Goal: Information Seeking & Learning: Learn about a topic

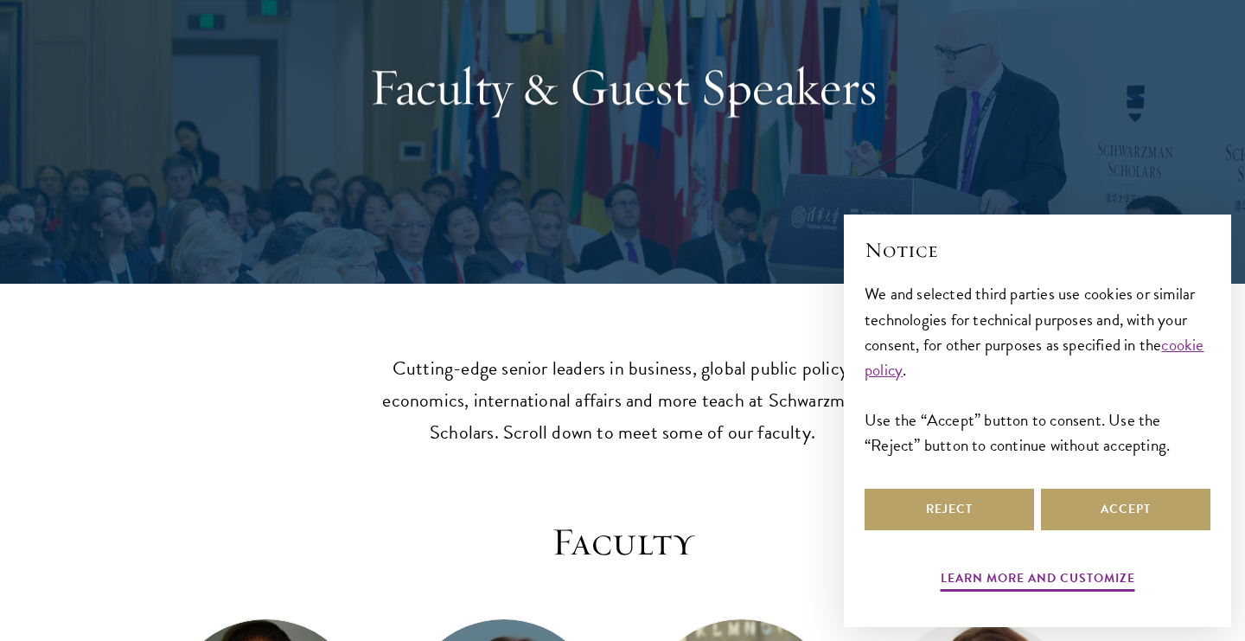
scroll to position [169, 0]
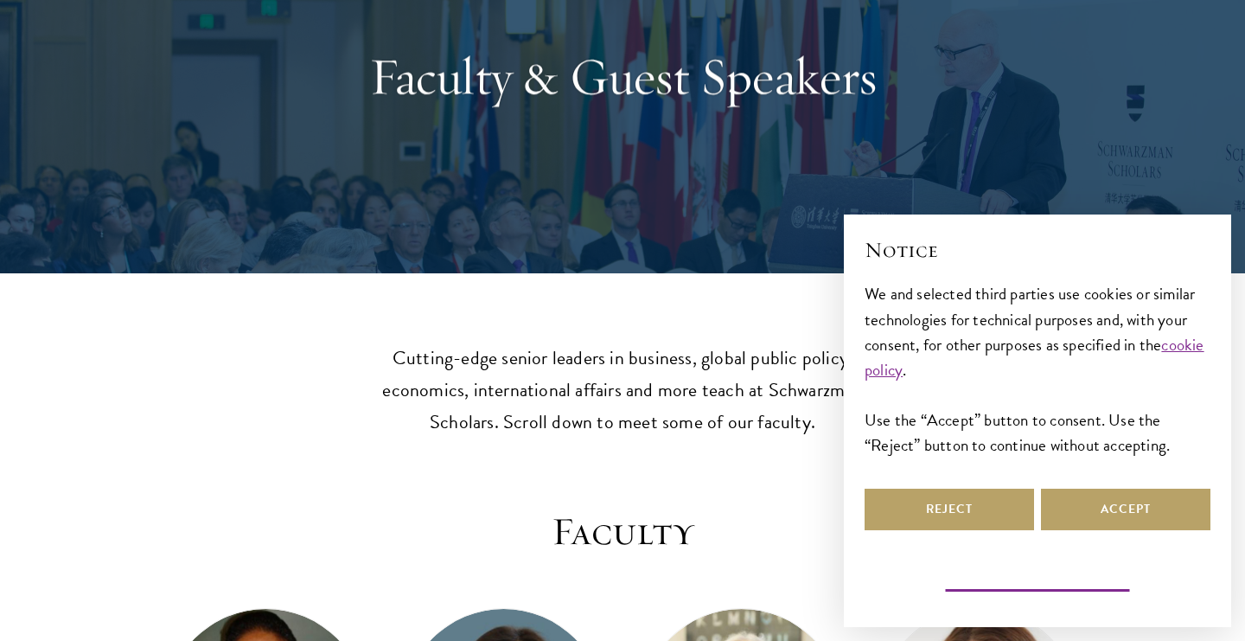
click at [1056, 578] on button "Learn more and customize" at bounding box center [1038, 580] width 195 height 27
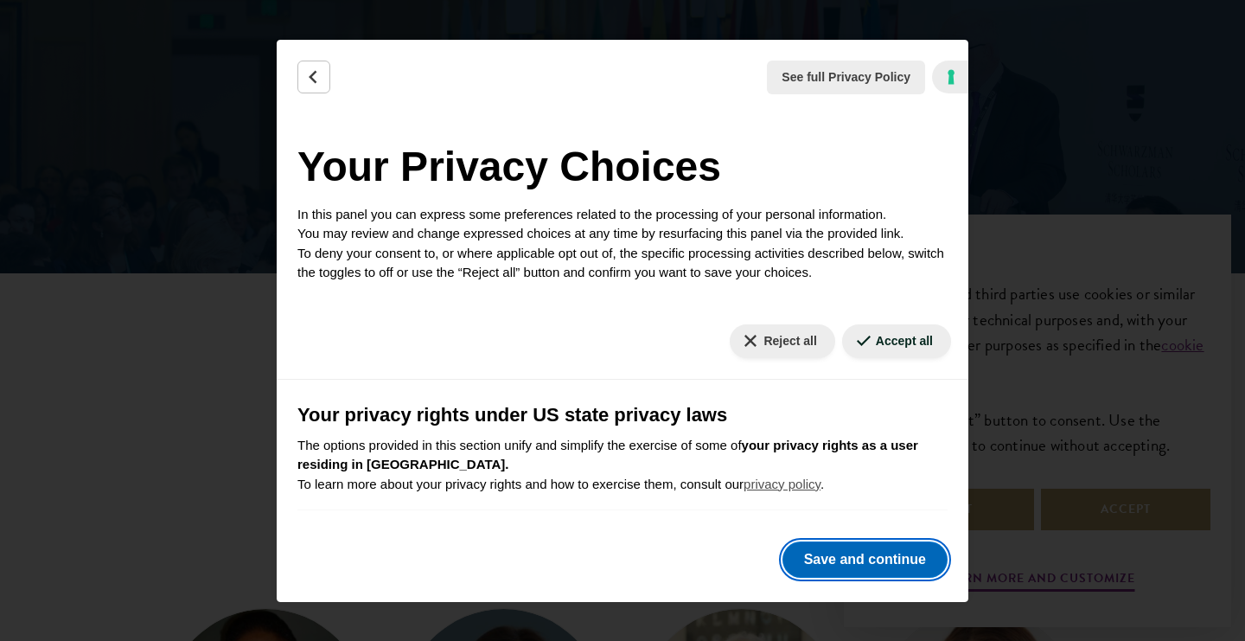
click at [886, 557] on button "Save and continue" at bounding box center [865, 559] width 165 height 36
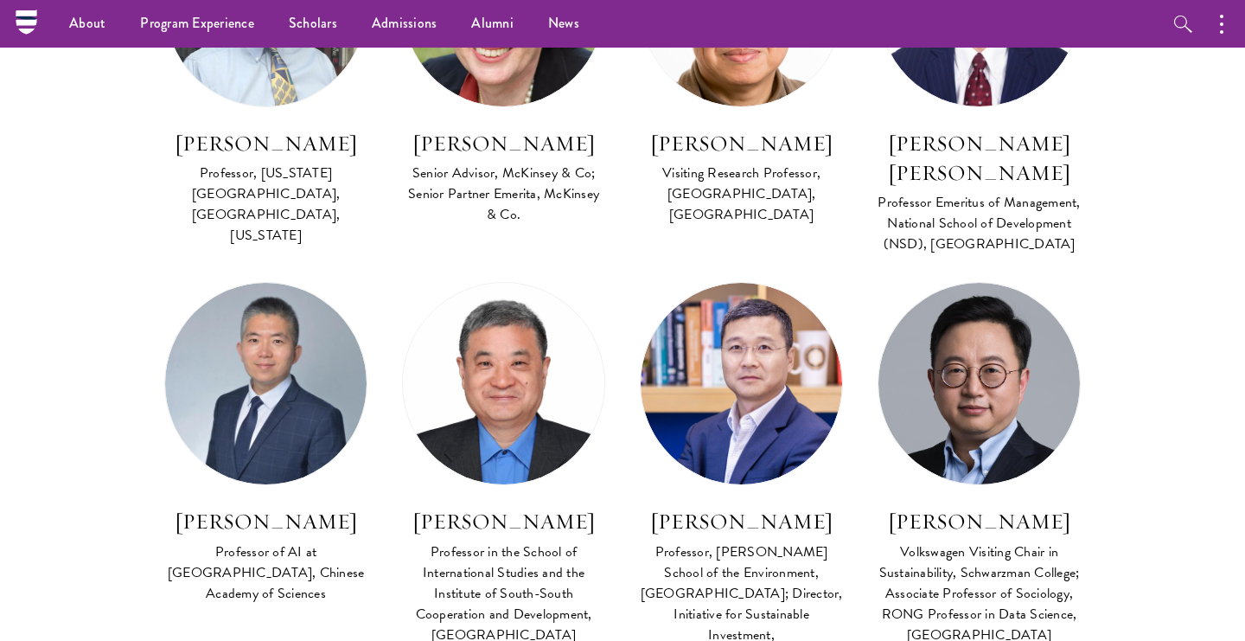
scroll to position [6364, 0]
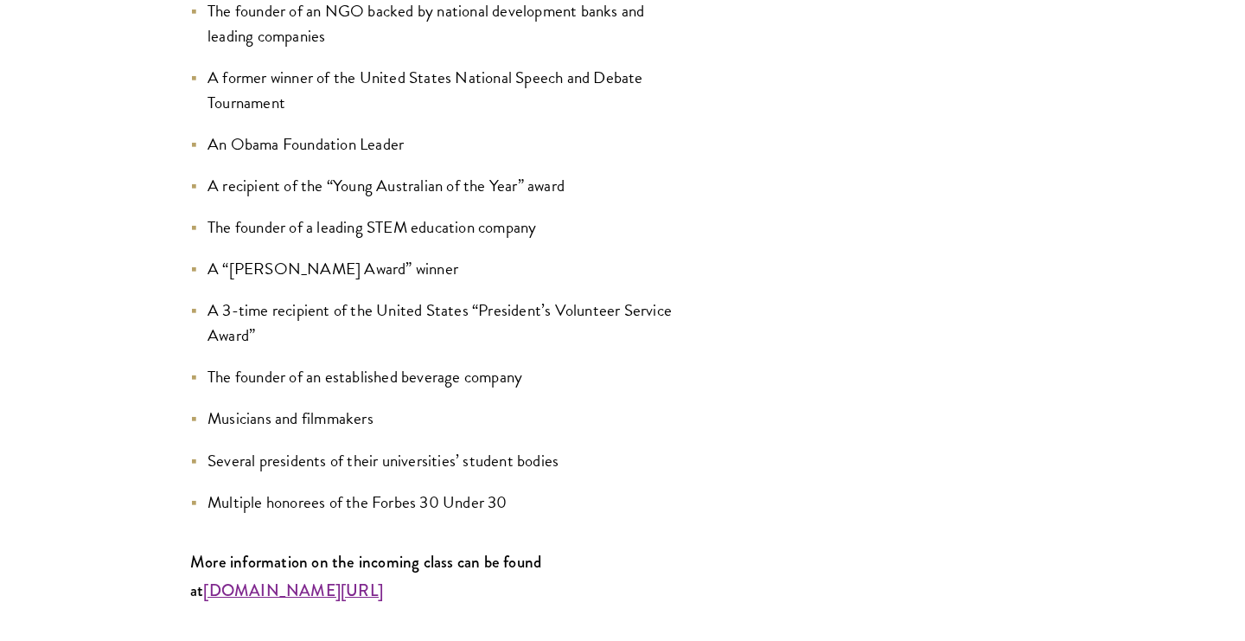
scroll to position [2200, 0]
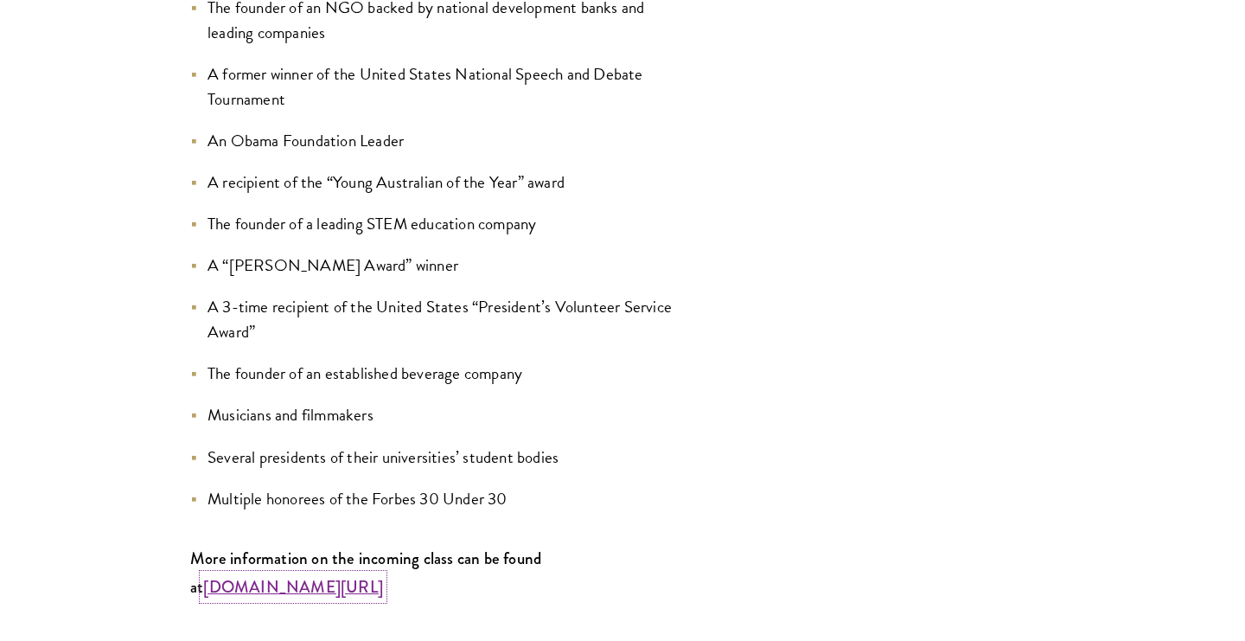
click at [364, 575] on strong "www.schwarzmanscholars.org/scholars" at bounding box center [293, 586] width 180 height 23
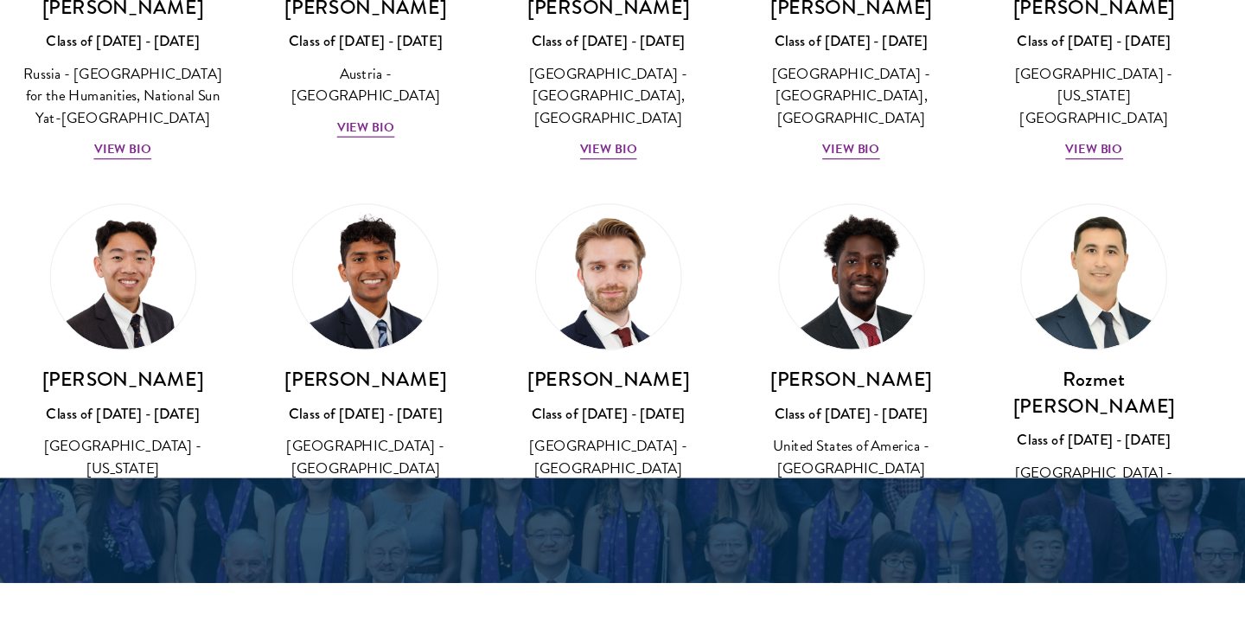
scroll to position [7559, 0]
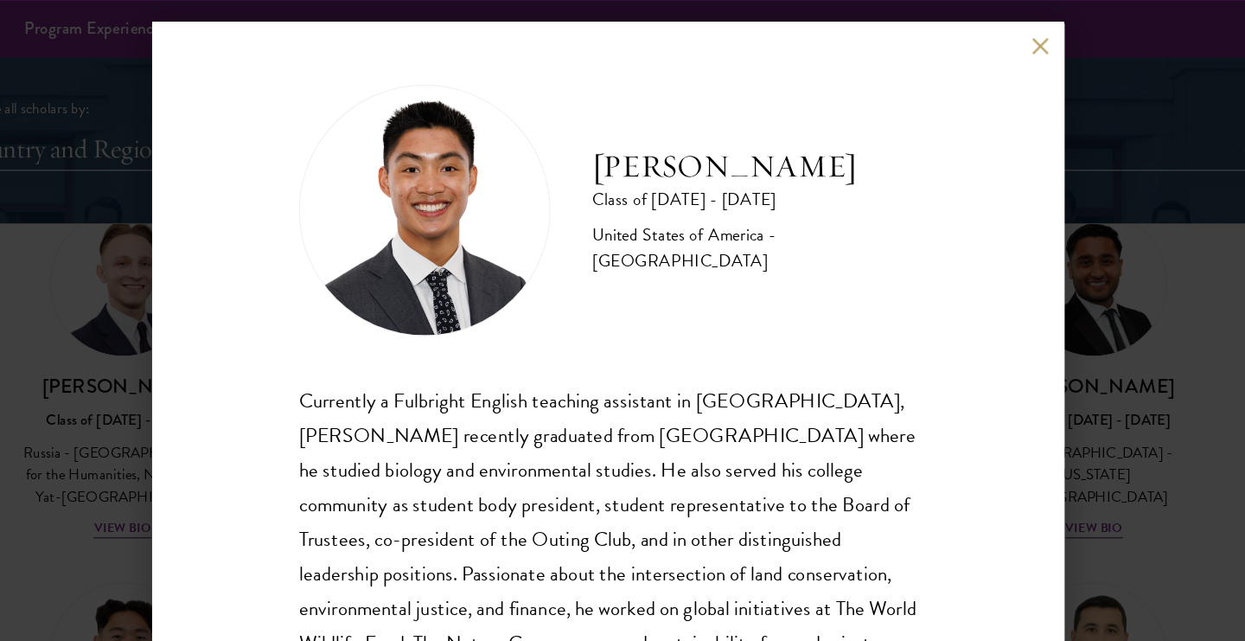
scroll to position [2033, 0]
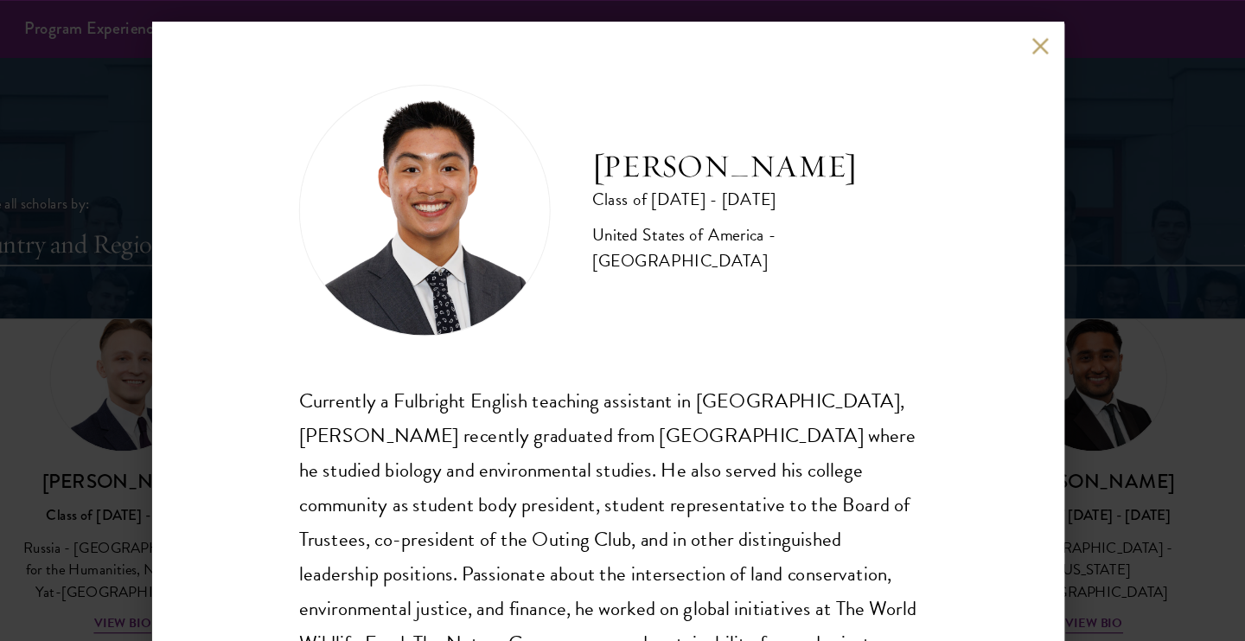
click at [975, 39] on button at bounding box center [978, 38] width 15 height 15
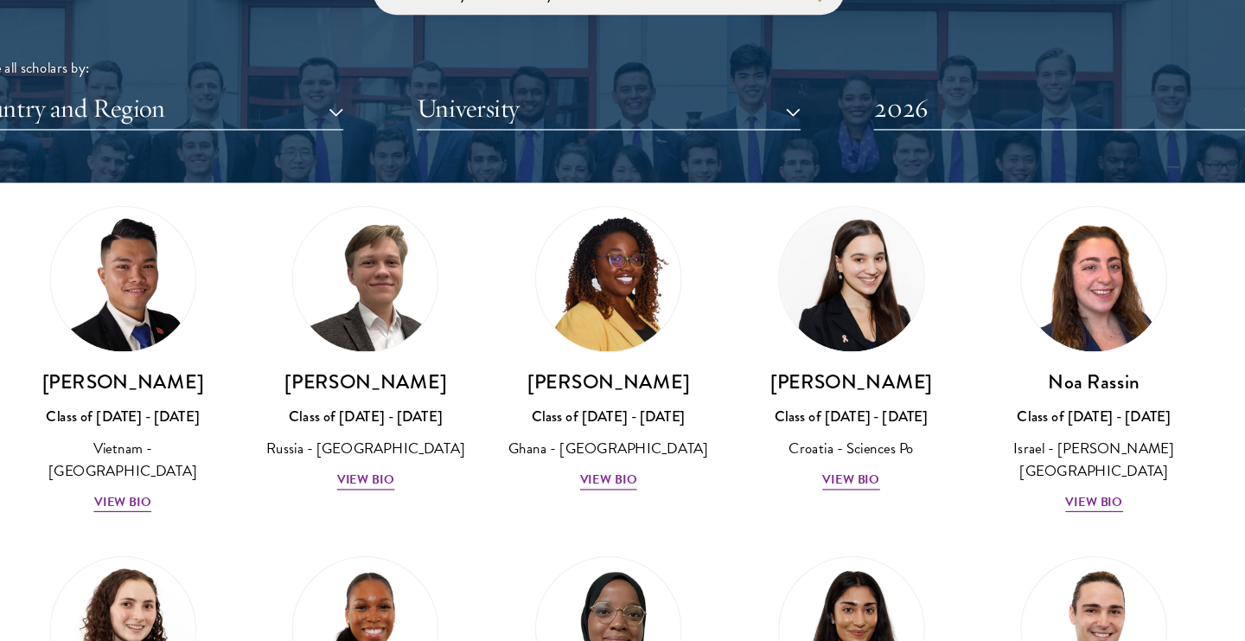
scroll to position [6640, 0]
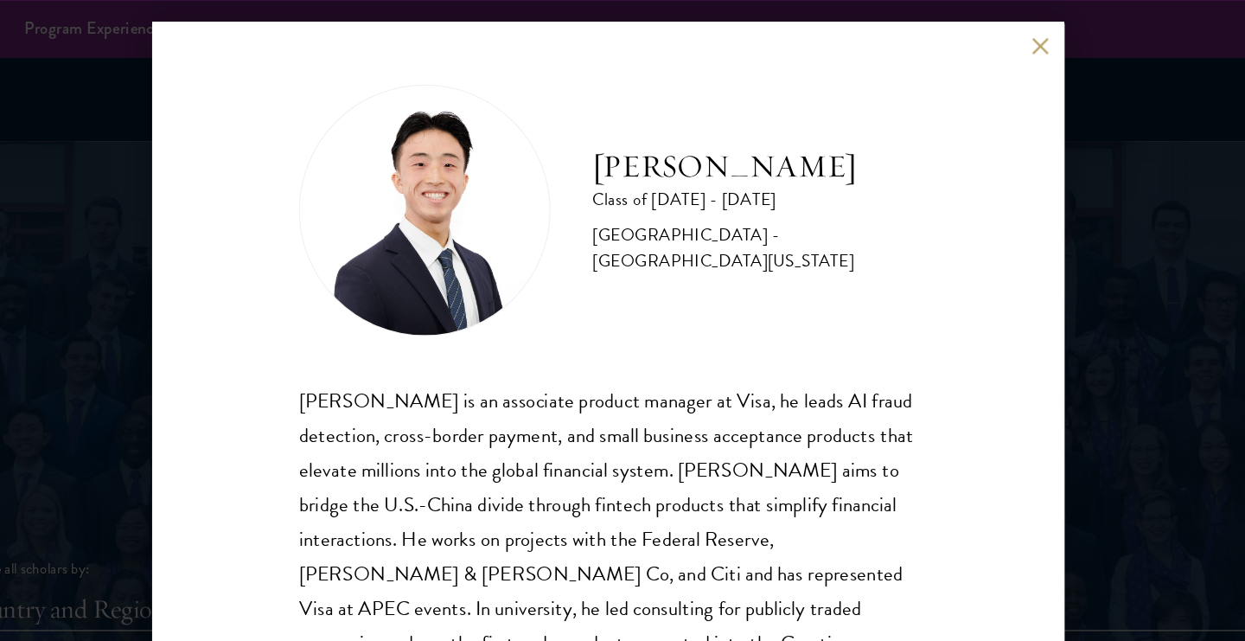
scroll to position [1661, 0]
